Goal: Navigation & Orientation: Find specific page/section

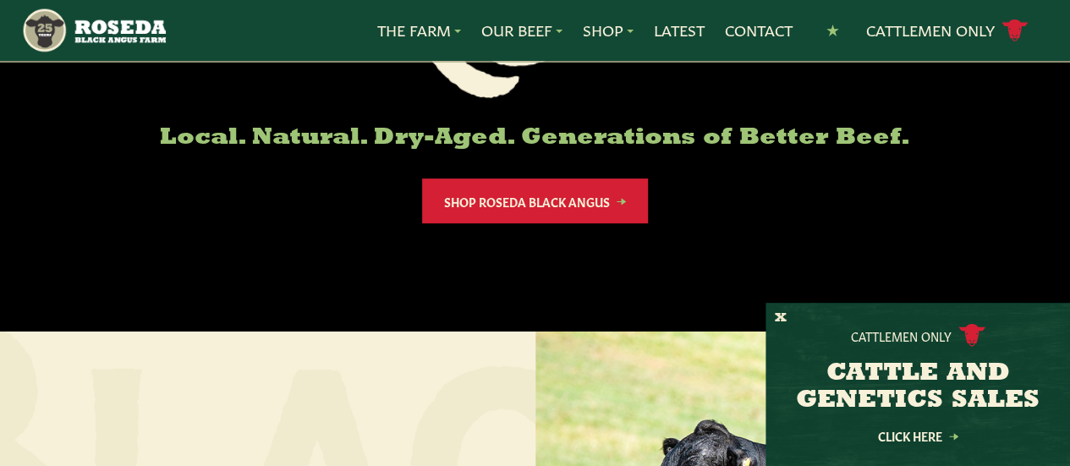
scroll to position [372, 0]
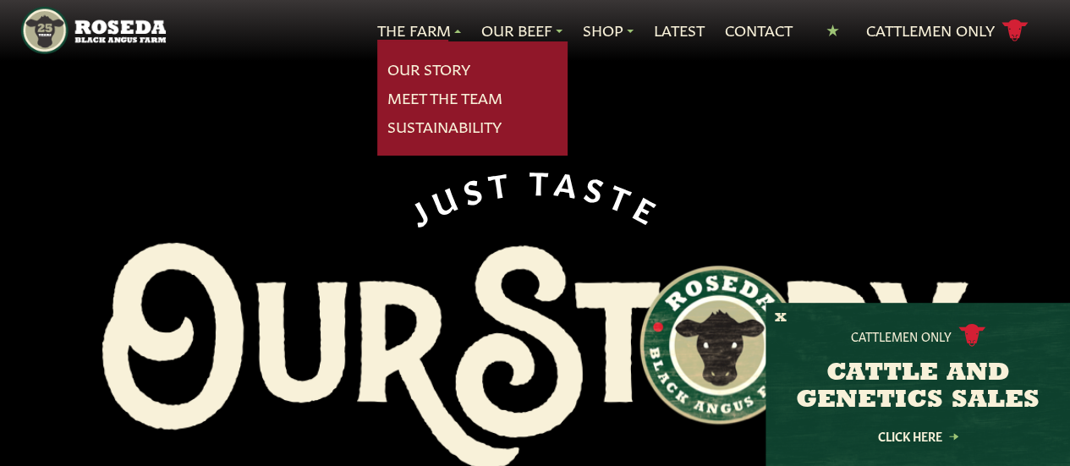
click at [420, 109] on div "J U S T T A S T E Local. Natural. Dry-Aged. Generations of Better Beef. Shop Ro…" at bounding box center [534, 351] width 963 height 703
click at [401, 90] on link "Meet The Team" at bounding box center [444, 98] width 115 height 22
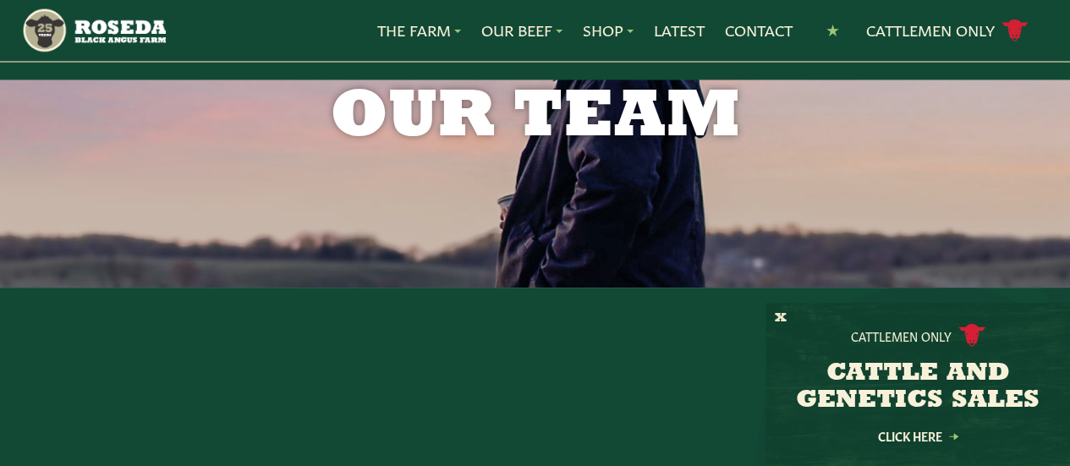
scroll to position [108, 0]
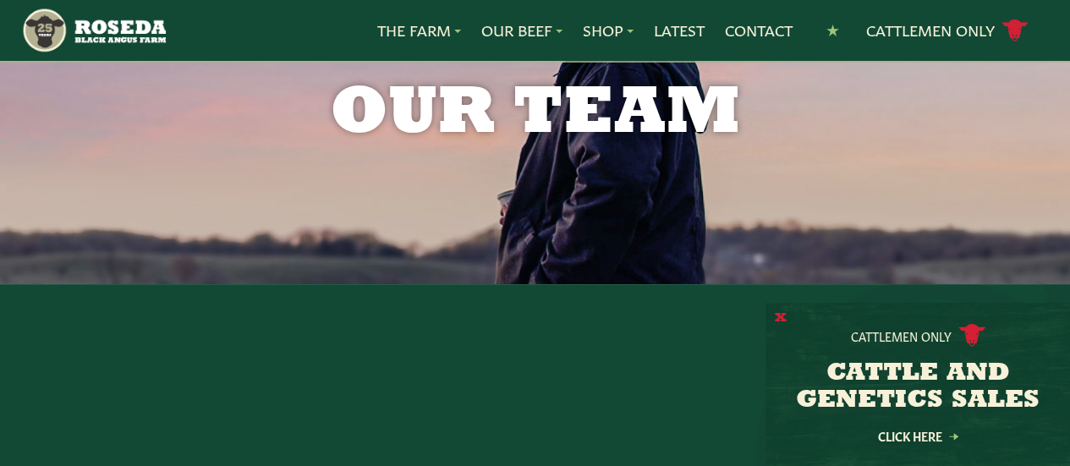
click at [777, 310] on button "X" at bounding box center [781, 318] width 12 height 18
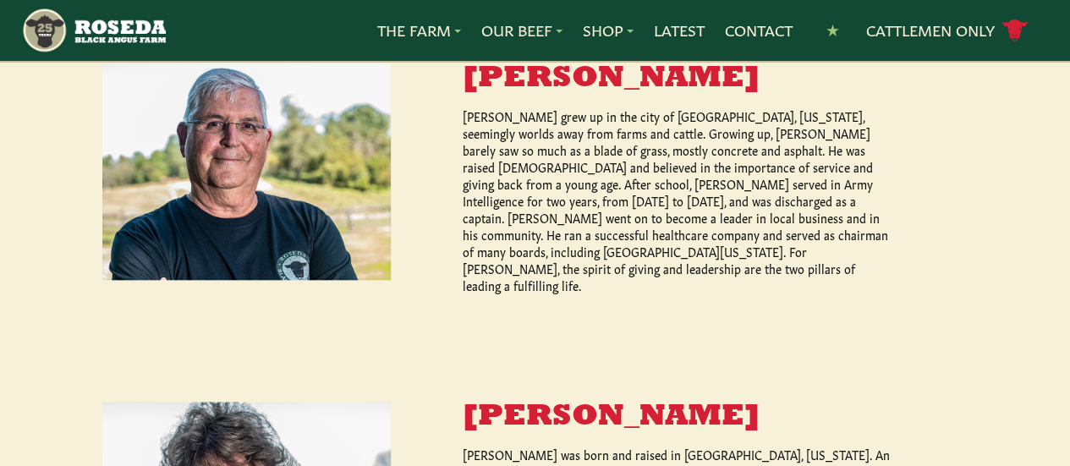
scroll to position [643, 0]
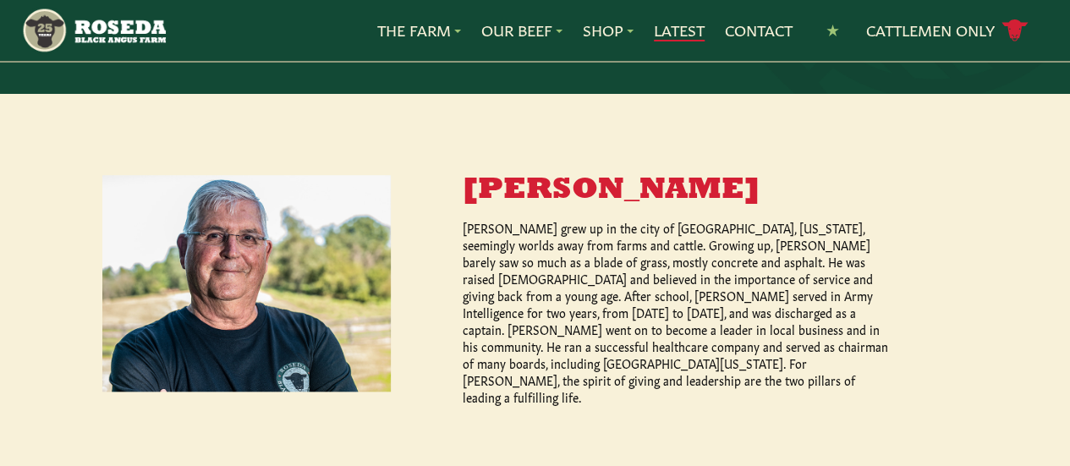
click at [661, 32] on link "Latest" at bounding box center [679, 30] width 51 height 22
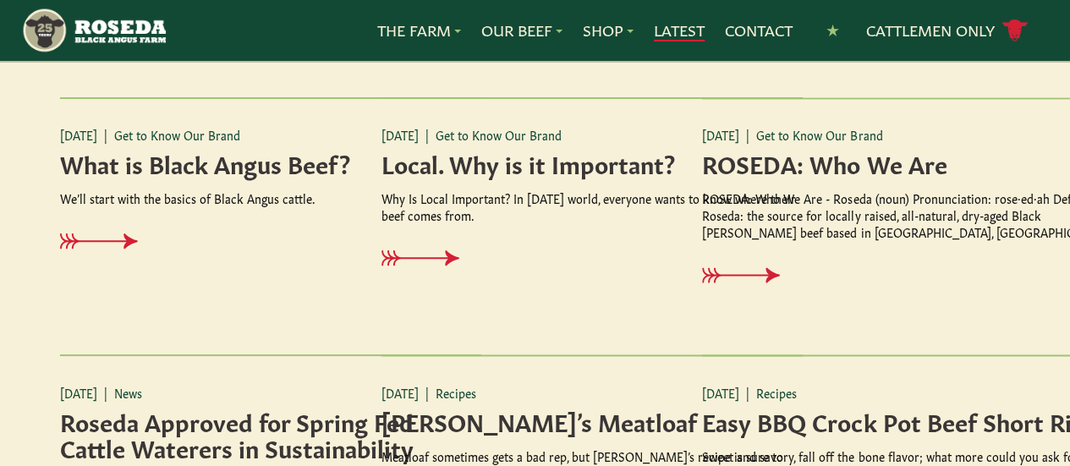
scroll to position [1224, 0]
